Goal: Task Accomplishment & Management: Use online tool/utility

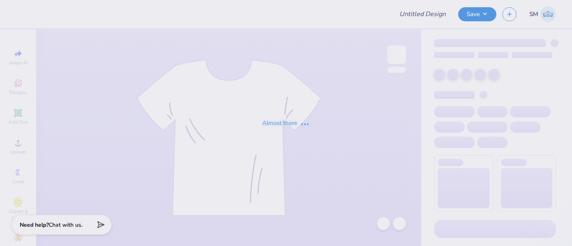
type input "Design 2"
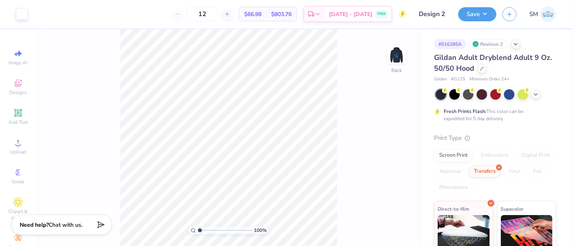
drag, startPoint x: 401, startPoint y: 49, endPoint x: 348, endPoint y: 100, distance: 73.9
click at [402, 49] on img at bounding box center [396, 55] width 16 height 16
click at [14, 110] on icon at bounding box center [18, 113] width 8 height 8
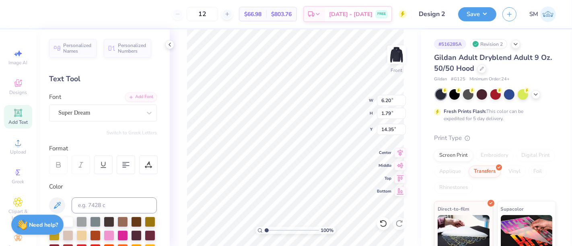
scroll to position [7, 1]
type textarea "®"
click at [88, 109] on div "Super Dream" at bounding box center [99, 113] width 84 height 12
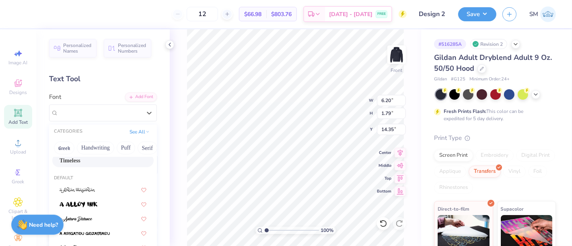
scroll to position [45, 0]
click at [90, 158] on div "Timeless" at bounding box center [102, 160] width 87 height 8
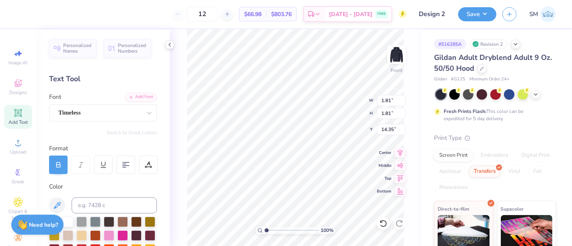
type input "11.10"
type input "12.98"
click at [382, 222] on icon at bounding box center [383, 223] width 8 height 8
type input "6.00"
type input "1.81"
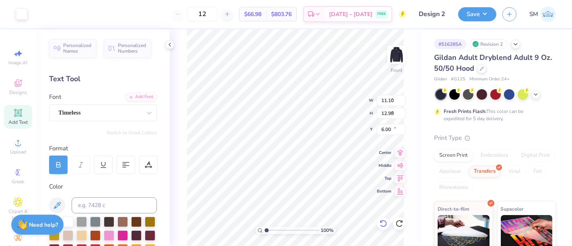
type input "1.81"
type input "14.35"
type input "0.50"
click at [61, 166] on icon at bounding box center [58, 164] width 7 height 7
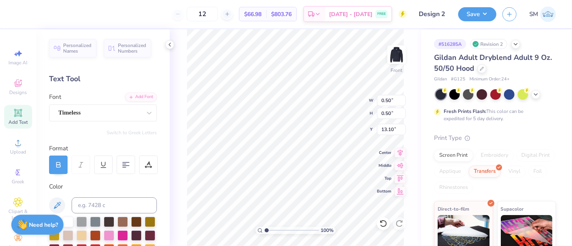
type input "13.10"
click at [58, 164] on icon at bounding box center [58, 164] width 7 height 7
drag, startPoint x: 266, startPoint y: 229, endPoint x: 287, endPoint y: 227, distance: 21.8
click at [283, 229] on input "range" at bounding box center [292, 230] width 54 height 7
type input "4.23"
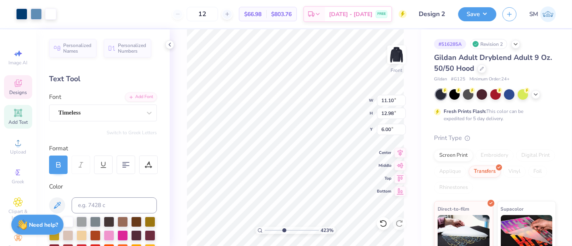
type input "11.10"
type input "12.98"
type input "6.00"
type input "0.23"
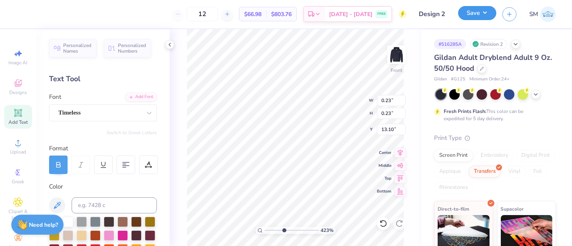
click at [478, 15] on button "Save" at bounding box center [477, 13] width 38 height 14
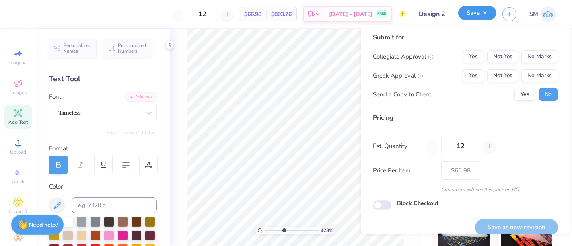
type input "13.26"
click at [468, 55] on button "Yes" at bounding box center [473, 56] width 21 height 13
drag, startPoint x: 535, startPoint y: 75, endPoint x: 529, endPoint y: 84, distance: 10.7
click at [533, 78] on button "No Marks" at bounding box center [539, 75] width 37 height 13
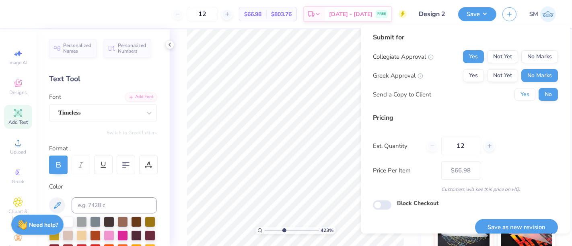
drag, startPoint x: 529, startPoint y: 84, endPoint x: 516, endPoint y: 119, distance: 37.3
click at [523, 92] on button "Yes" at bounding box center [524, 94] width 21 height 13
click at [520, 227] on button "Save as new revision" at bounding box center [516, 227] width 83 height 16
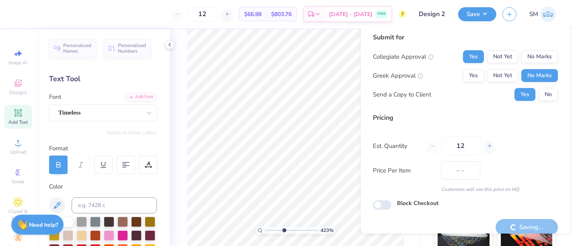
type input "$66.98"
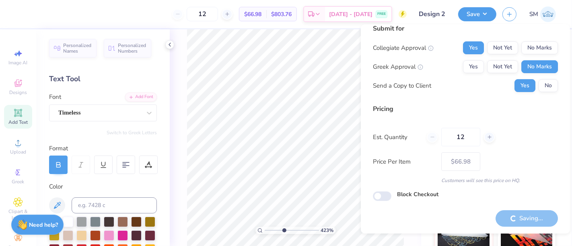
scroll to position [0, 0]
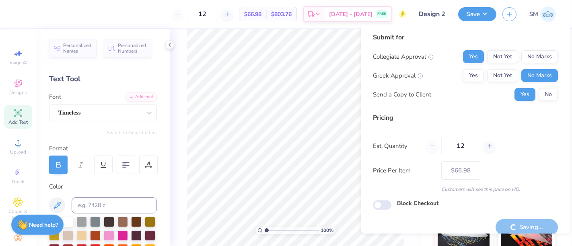
drag, startPoint x: 268, startPoint y: 228, endPoint x: 260, endPoint y: 231, distance: 8.5
type input "1"
click at [265, 231] on input "range" at bounding box center [292, 230] width 54 height 7
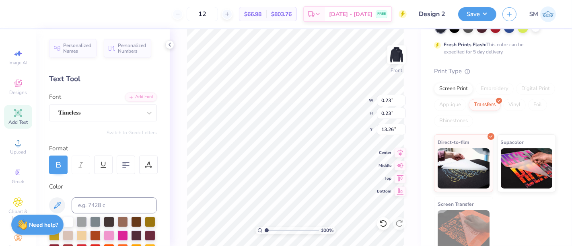
scroll to position [74, 0]
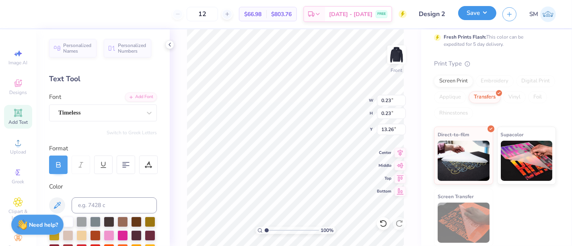
click at [480, 12] on button "Save" at bounding box center [477, 13] width 38 height 14
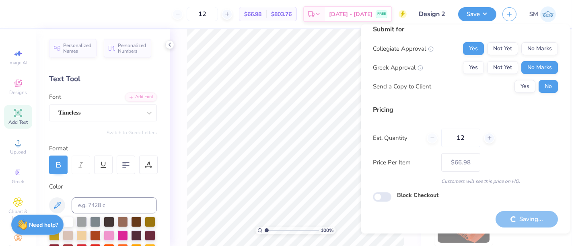
scroll to position [0, 0]
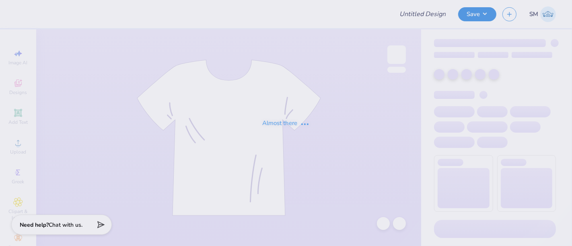
type input "Design 2"
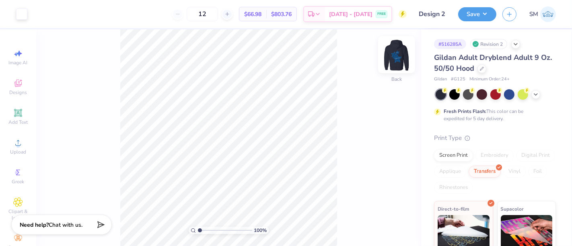
click at [398, 53] on img at bounding box center [396, 55] width 32 height 32
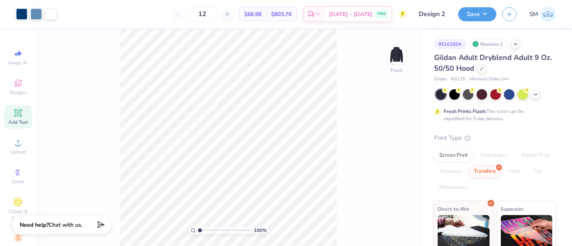
click at [17, 111] on icon at bounding box center [18, 113] width 6 height 6
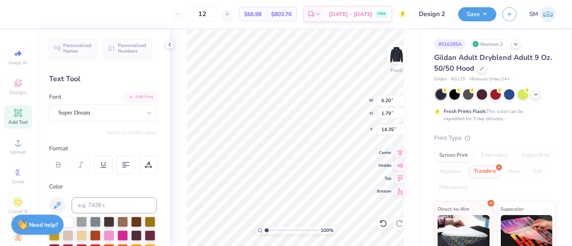
scroll to position [7, 1]
type textarea "®"
click at [92, 118] on div "Super Dream" at bounding box center [99, 113] width 84 height 12
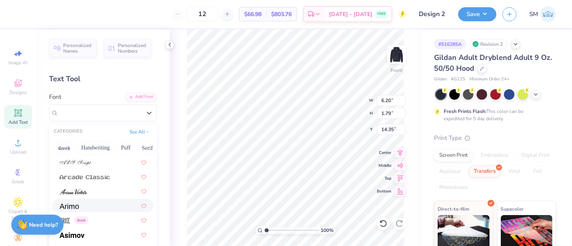
scroll to position [287, 0]
click at [89, 206] on div at bounding box center [102, 207] width 87 height 8
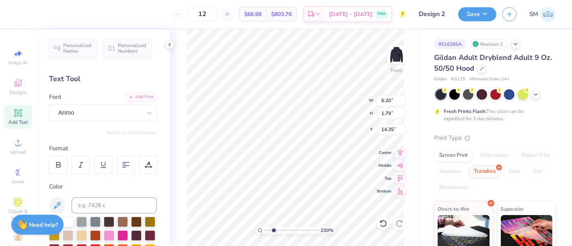
drag, startPoint x: 266, startPoint y: 230, endPoint x: 273, endPoint y: 230, distance: 7.6
type input "2.3"
click at [273, 230] on input "range" at bounding box center [292, 230] width 54 height 7
type input "11.10"
type input "12.98"
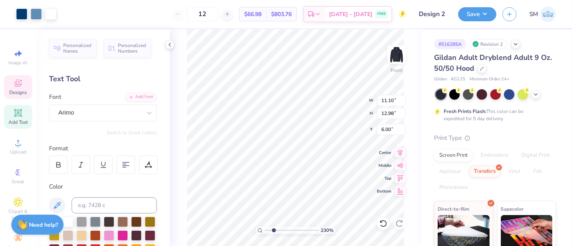
type input "6.00"
type input "1.81"
type input "14.35"
type input "0.42"
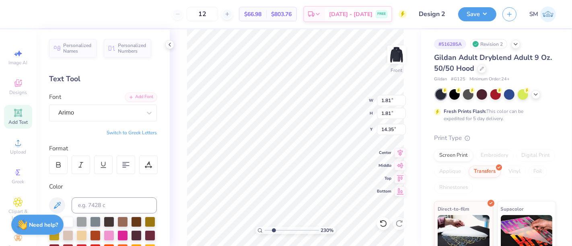
type input "0.42"
type input "13.10"
type input "11.10"
type input "12.98"
type input "6.00"
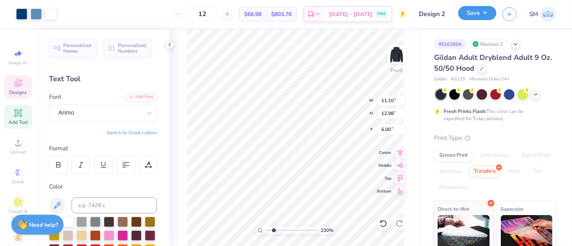
click at [484, 15] on button "Save" at bounding box center [477, 13] width 38 height 14
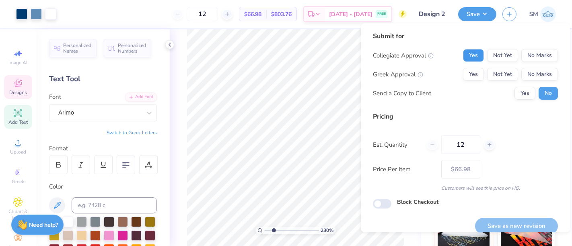
click at [465, 58] on button "Yes" at bounding box center [473, 55] width 21 height 13
drag, startPoint x: 546, startPoint y: 74, endPoint x: 535, endPoint y: 82, distance: 12.9
click at [542, 76] on button "No Marks" at bounding box center [539, 74] width 37 height 13
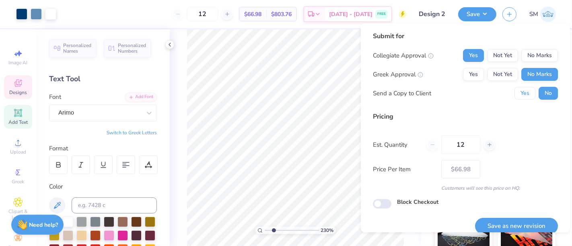
drag, startPoint x: 515, startPoint y: 92, endPoint x: 520, endPoint y: 129, distance: 36.5
click at [515, 96] on button "Yes" at bounding box center [524, 93] width 21 height 13
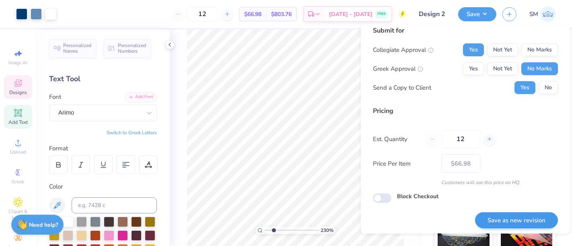
scroll to position [9, 0]
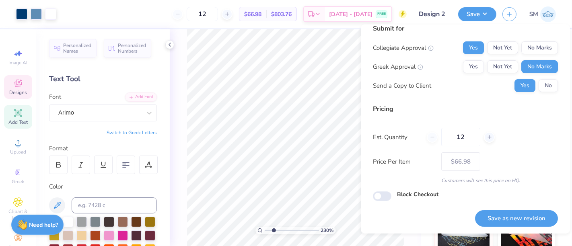
click at [507, 219] on button "Save as new revision" at bounding box center [516, 218] width 83 height 16
type input "$66.98"
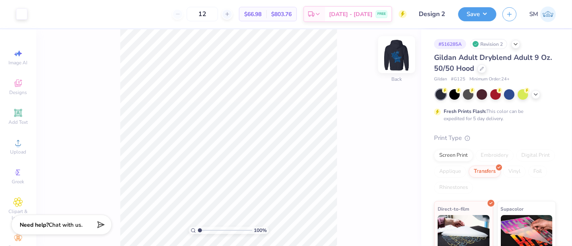
click at [312, 53] on img at bounding box center [396, 55] width 32 height 32
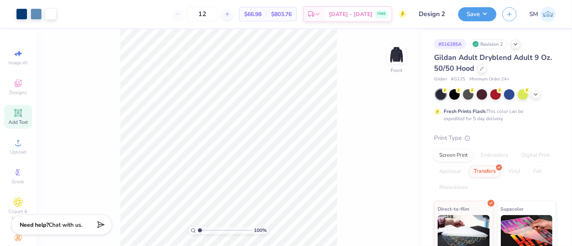
click at [13, 112] on icon at bounding box center [18, 113] width 10 height 10
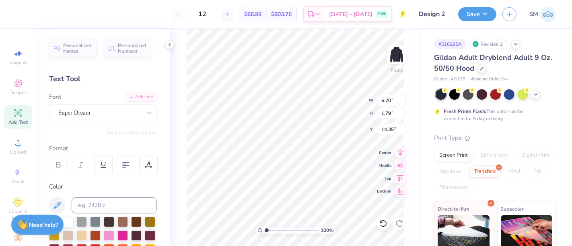
scroll to position [7, 1]
type textarea "®"
click at [77, 112] on div "Super Dream" at bounding box center [99, 113] width 84 height 12
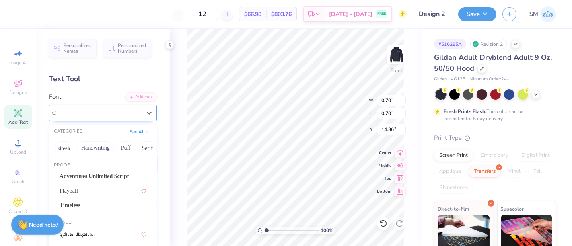
type input "0.70"
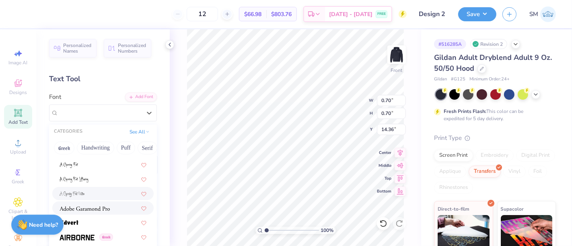
scroll to position [134, 0]
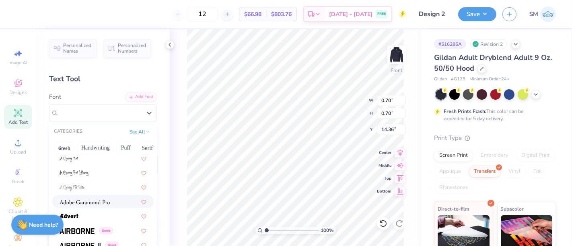
click at [101, 197] on span at bounding box center [84, 201] width 50 height 8
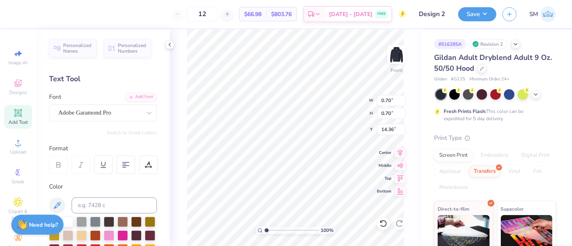
type input "0.26"
type input "14.58"
type input "1.91"
click at [271, 205] on input "range" at bounding box center [292, 230] width 54 height 7
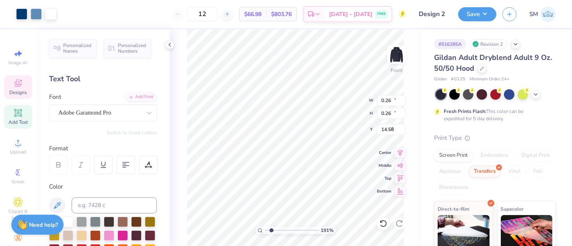
type input "11.10"
type input "12.98"
type input "6.00"
type input "1.04"
type input "1.02"
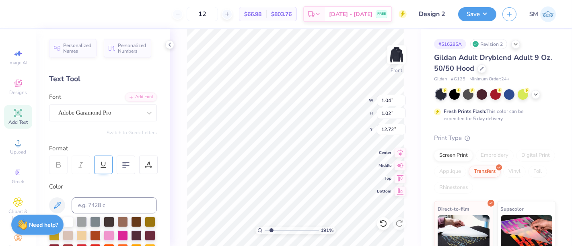
type input "12.72"
click at [88, 112] on div "Adobe Garamond Pro" at bounding box center [99, 113] width 84 height 12
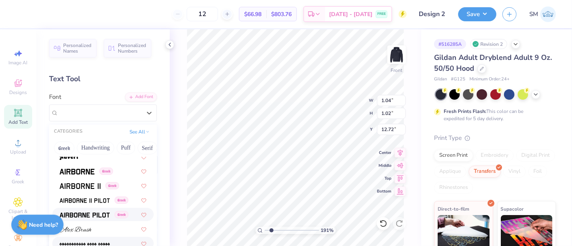
scroll to position [253, 0]
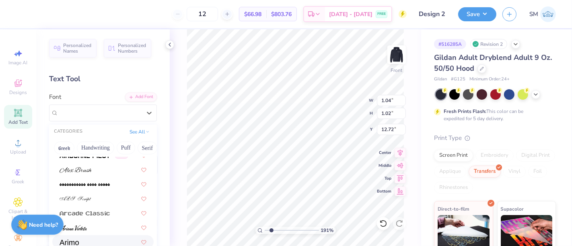
click at [90, 205] on div at bounding box center [102, 242] width 87 height 8
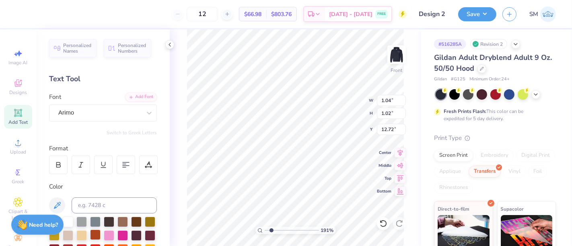
type input "2.84"
type input "11.81"
type input "0.33"
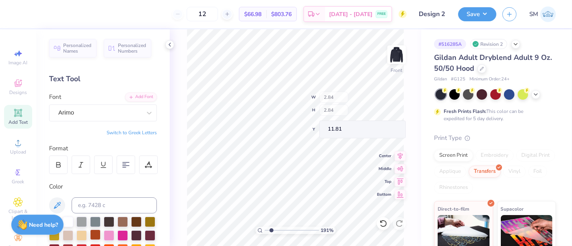
type input "14.31"
type input "13.15"
type input "11.10"
type input "12.98"
type input "6.00"
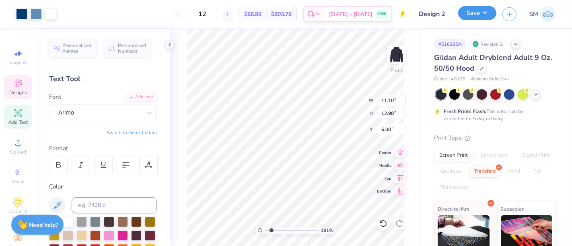
click at [312, 14] on button "Save" at bounding box center [477, 13] width 38 height 14
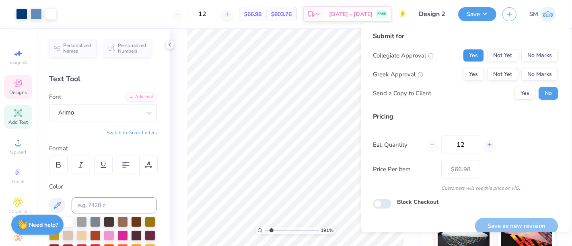
click at [312, 57] on button "Yes" at bounding box center [473, 55] width 21 height 13
drag, startPoint x: 529, startPoint y: 74, endPoint x: 523, endPoint y: 82, distance: 10.6
click at [312, 74] on button "No Marks" at bounding box center [539, 74] width 37 height 13
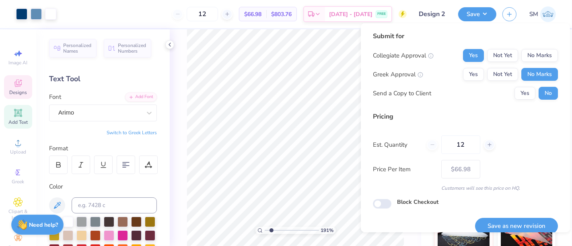
click at [312, 96] on button "Yes" at bounding box center [524, 93] width 21 height 13
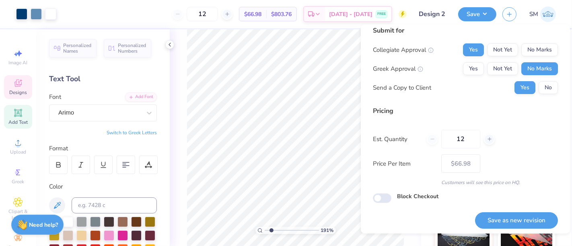
scroll to position [9, 0]
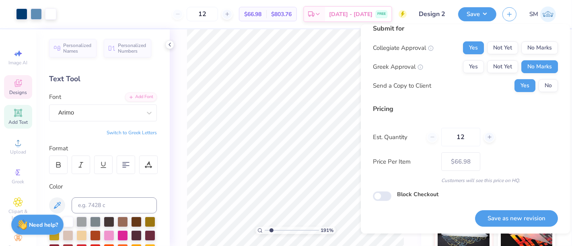
click at [312, 205] on button "Save as new revision" at bounding box center [516, 218] width 83 height 16
type input "$66.98"
